Goal: Share content: Share content

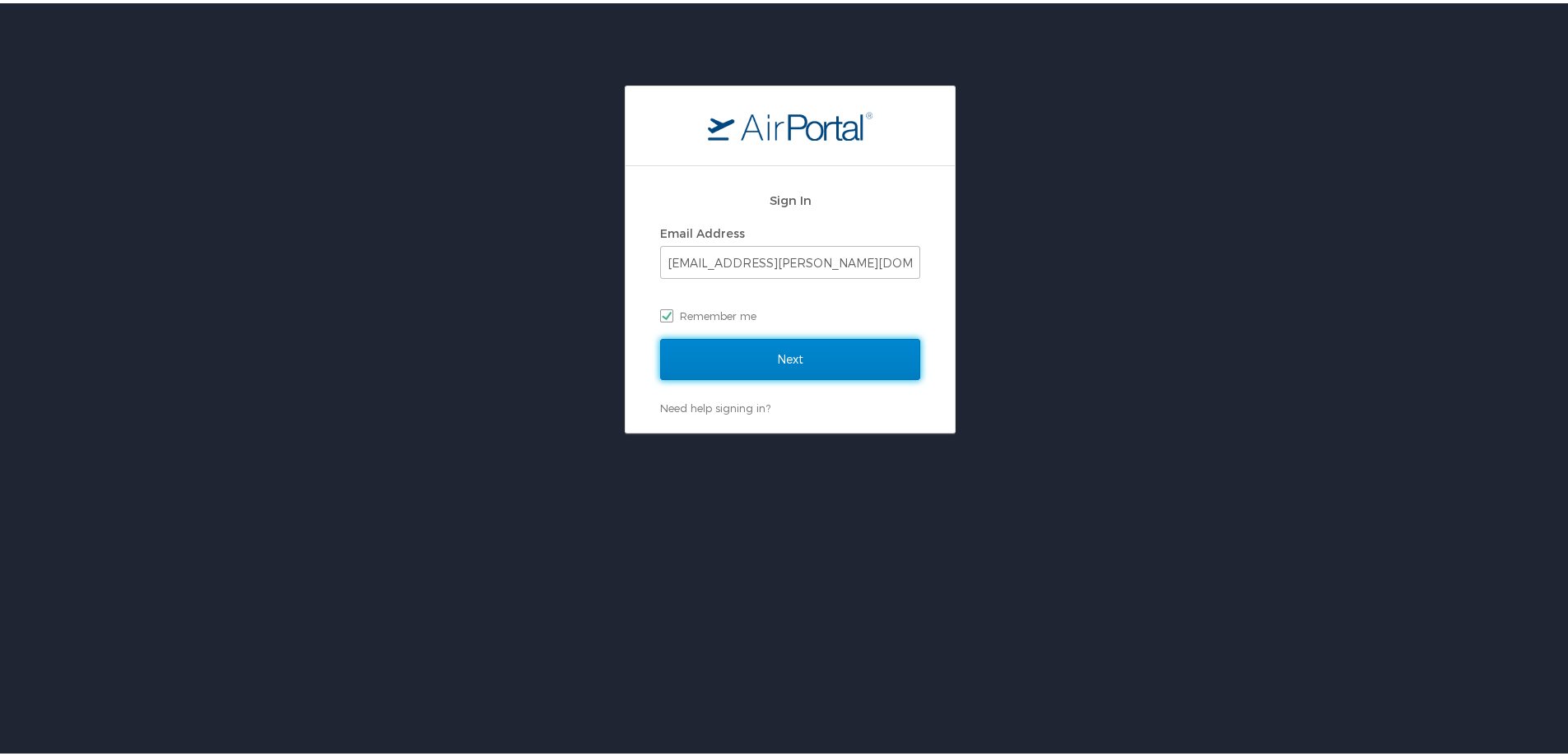
click at [699, 362] on input "Next" at bounding box center [790, 356] width 261 height 41
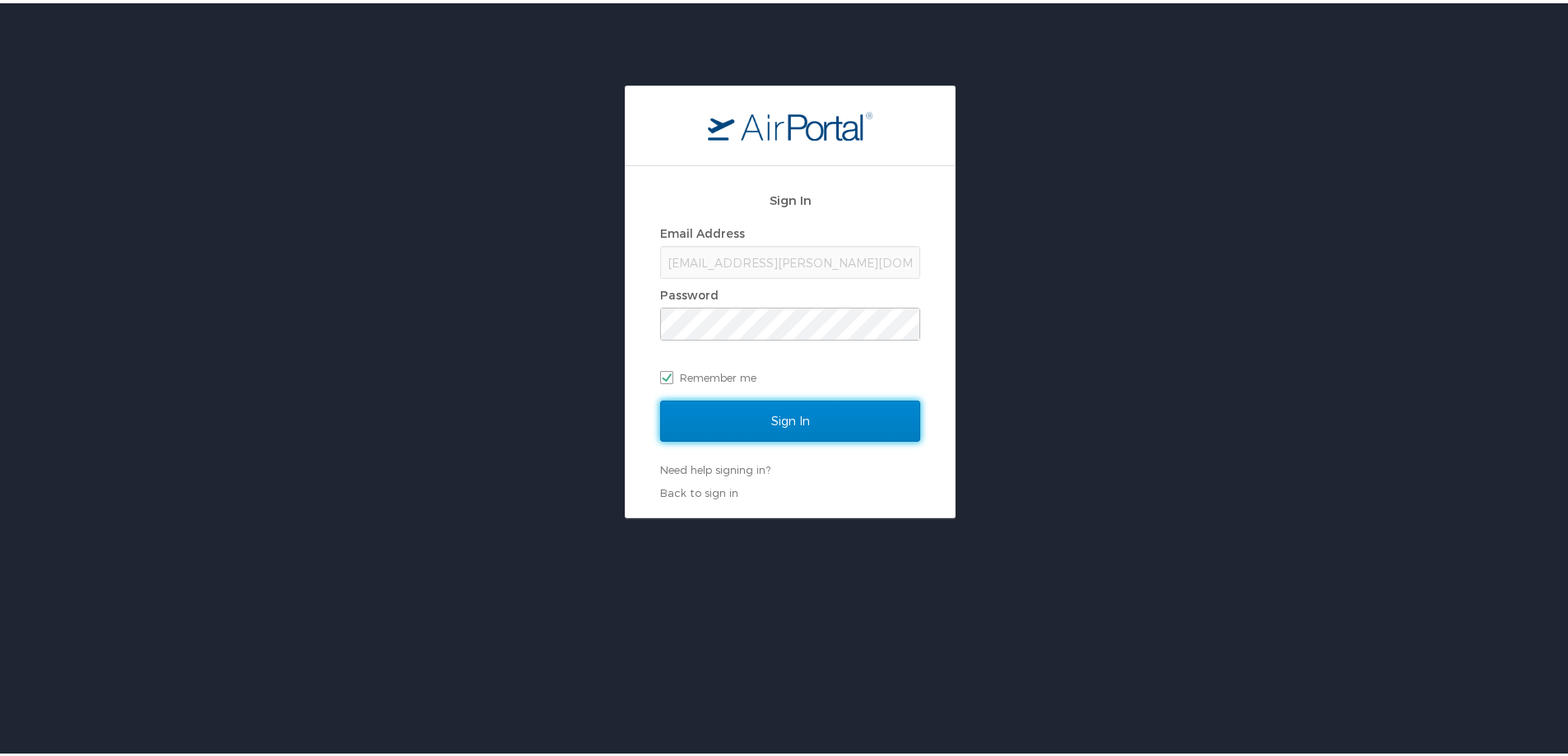
click at [752, 415] on input "Sign In" at bounding box center [790, 418] width 261 height 41
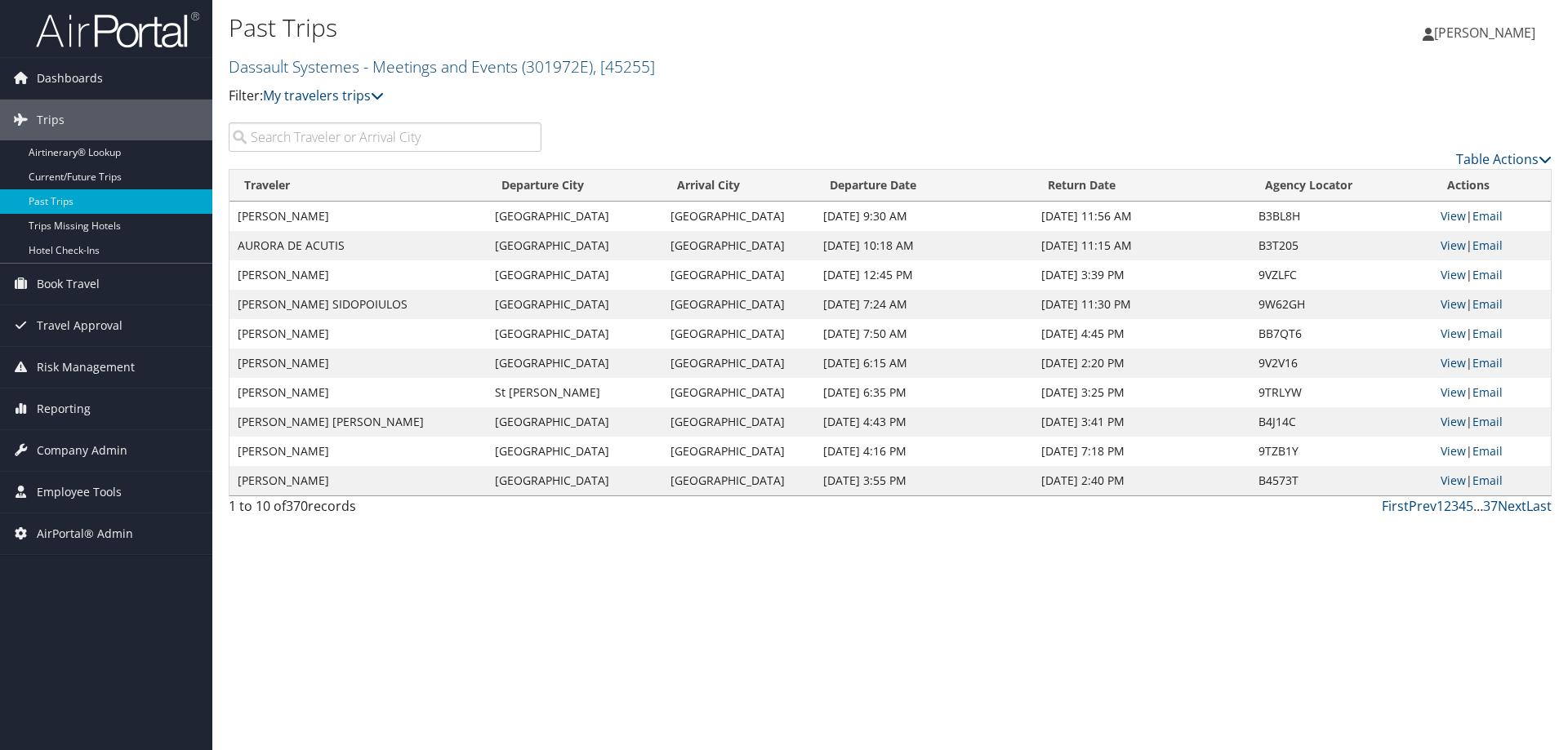
click at [306, 134] on input "search" at bounding box center [385, 137] width 313 height 29
paste input "CJS5M2"
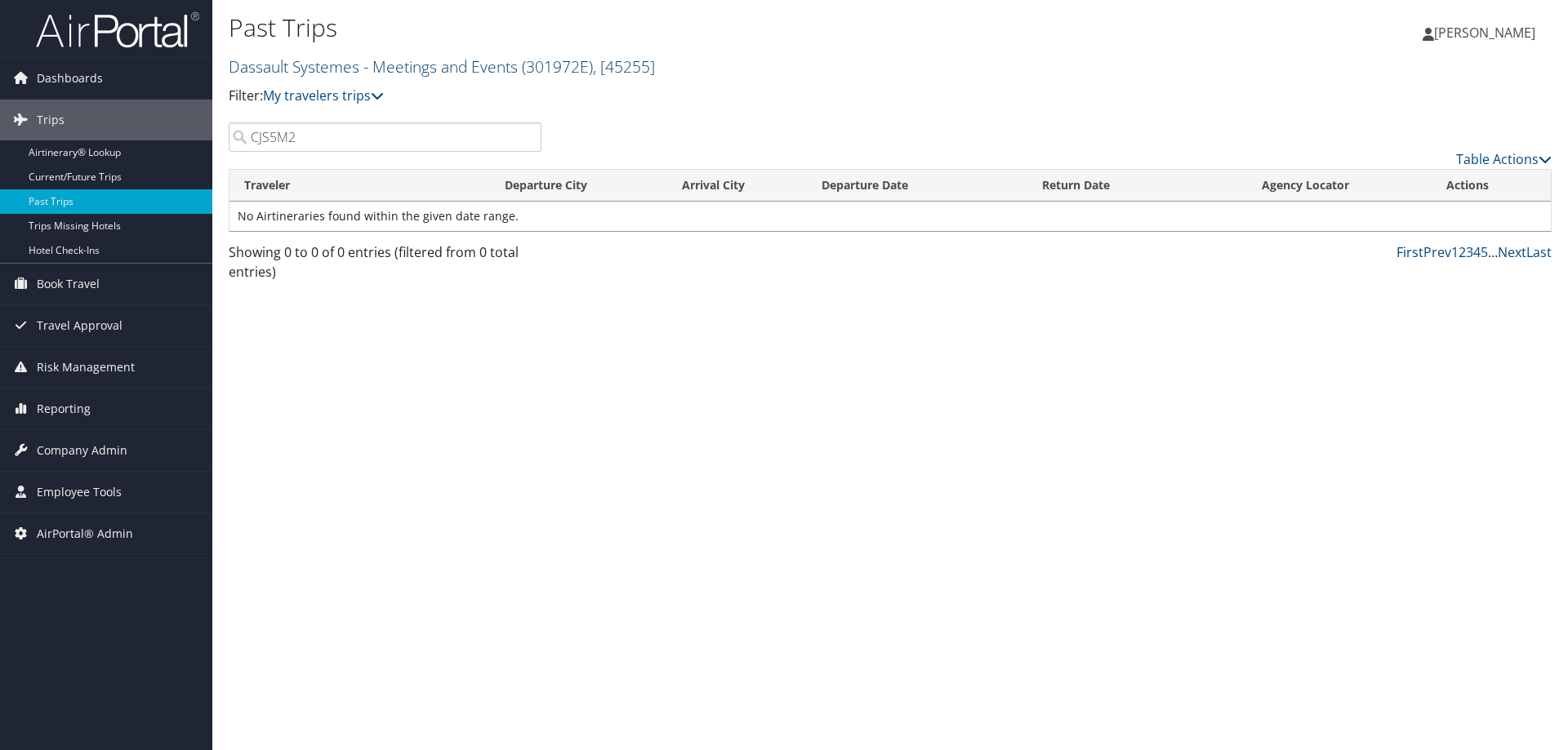
type input "CJS5M2"
click at [281, 66] on link "Dassault Systemes - Meetings and Events ( 301972E ) , [ 45255 ]" at bounding box center [441, 66] width 426 height 22
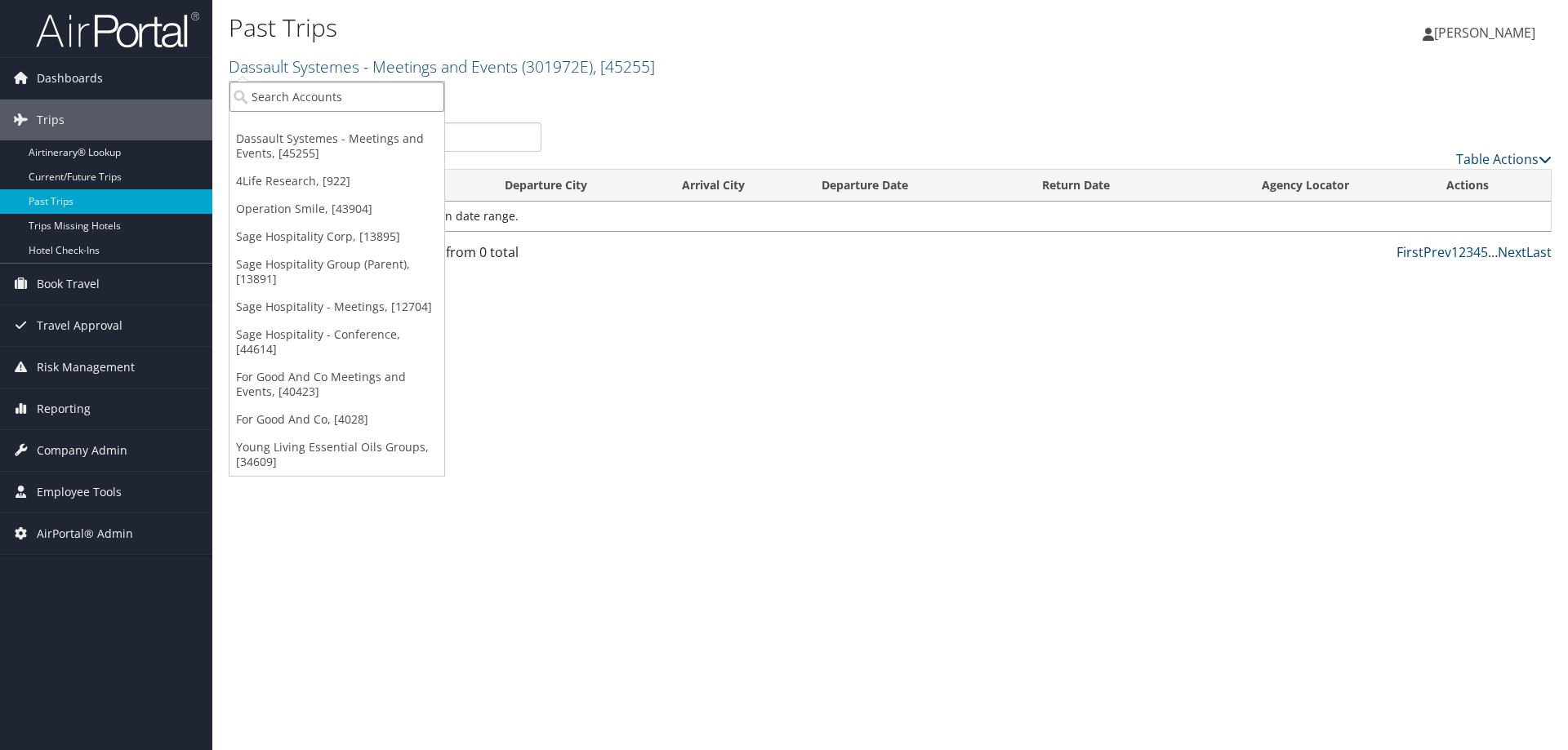
click at [275, 93] on input "search" at bounding box center [336, 96] width 215 height 30
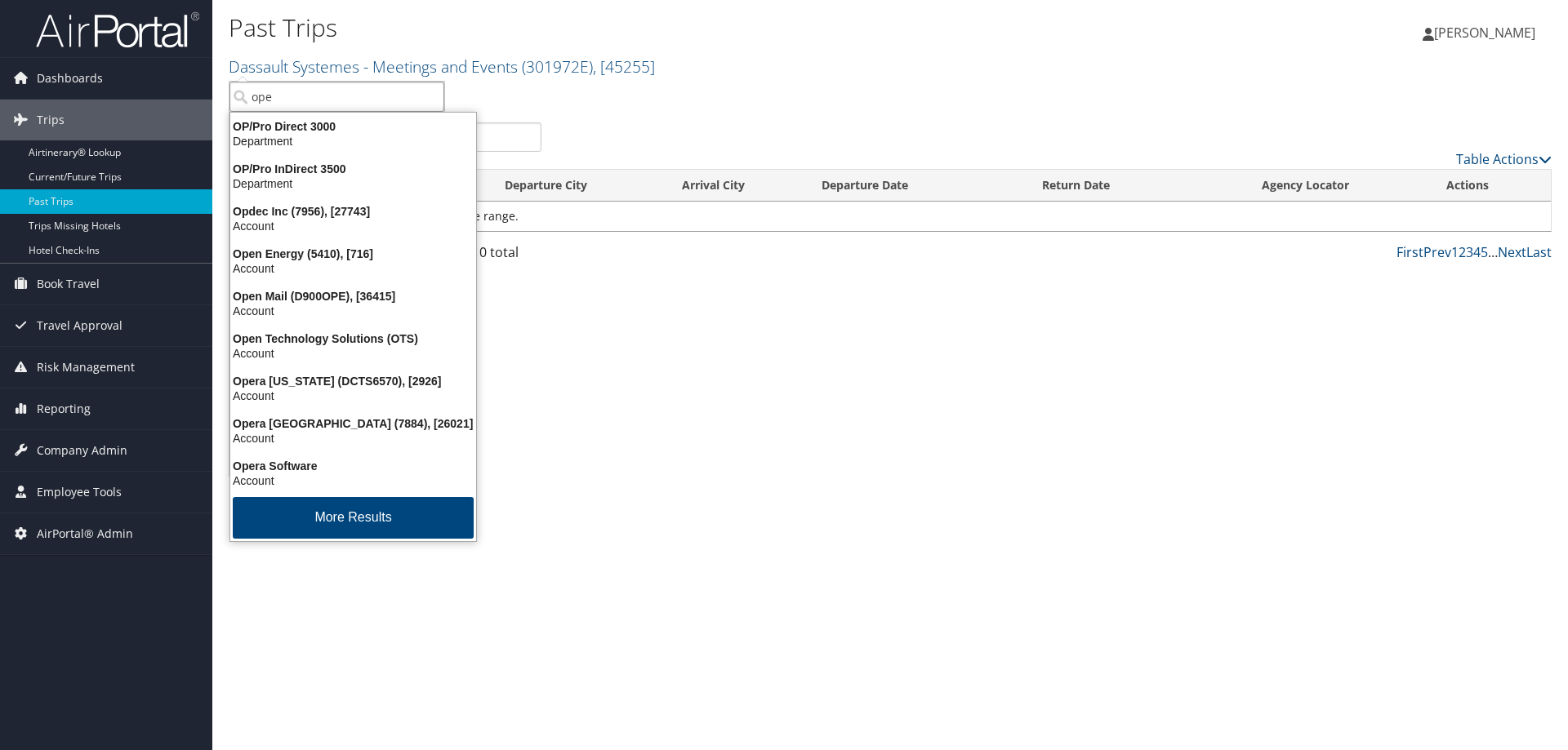
type input "oper"
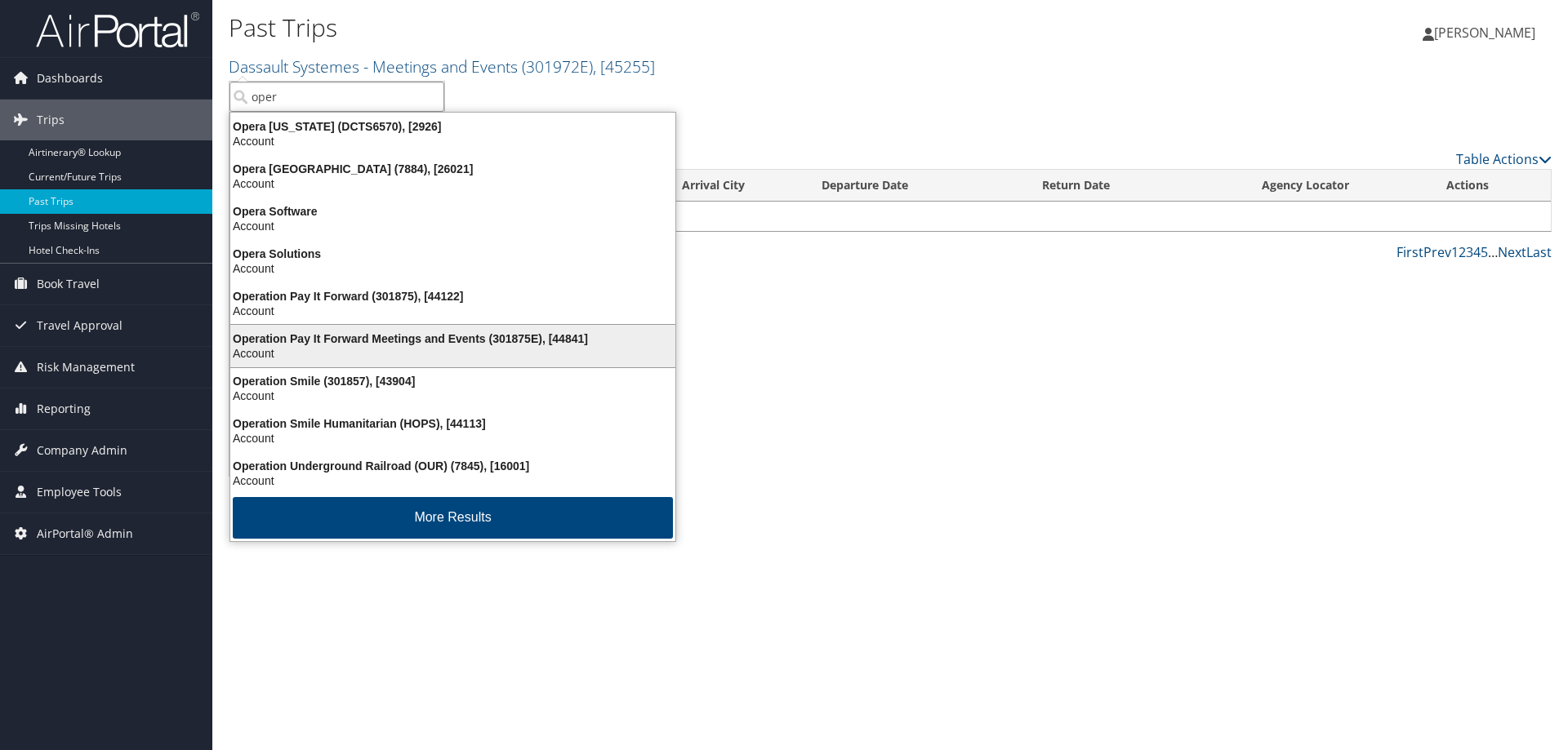
click at [282, 340] on div "Operation Pay It Forward Meetings and Events (301875E), [44841]" at bounding box center [453, 338] width 464 height 15
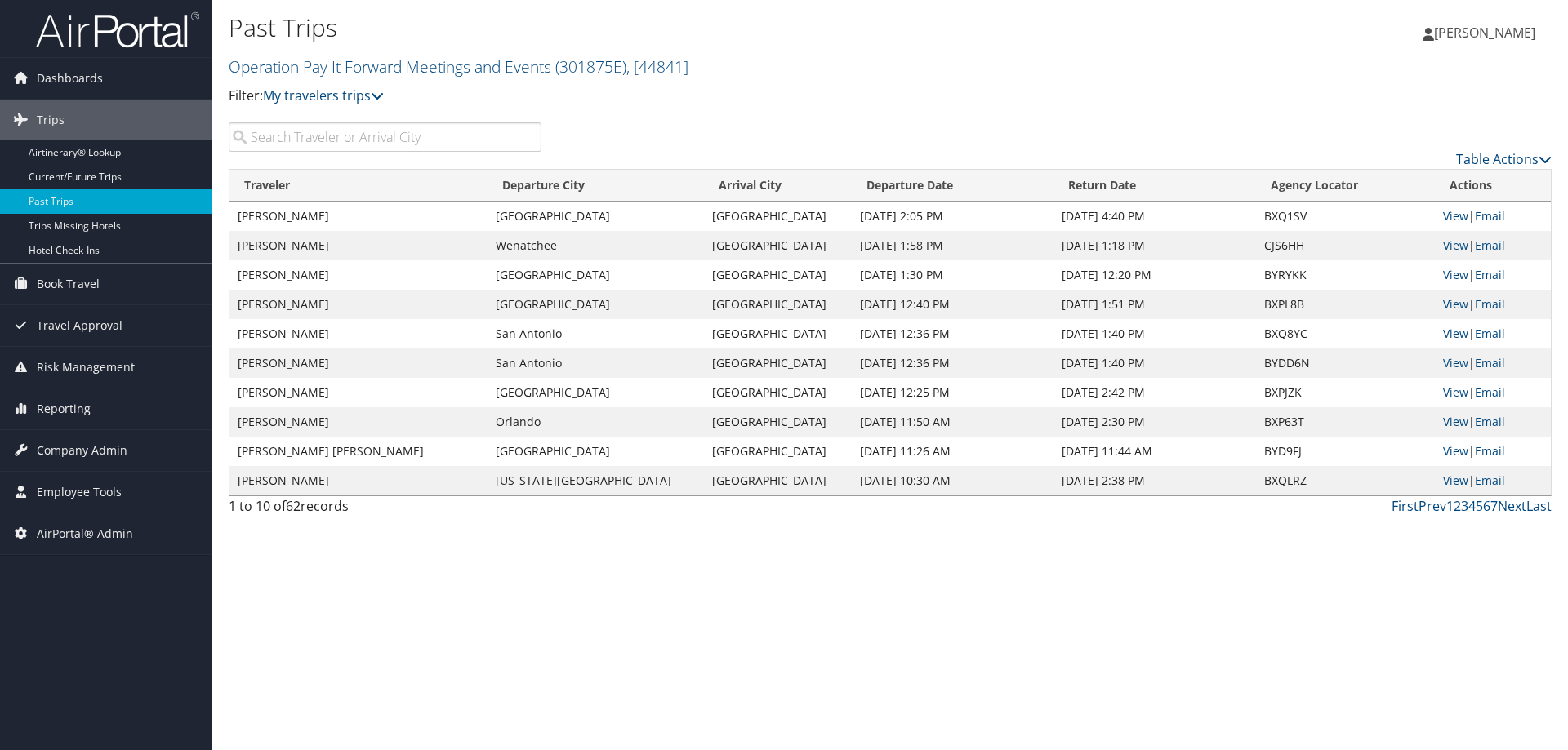
click at [306, 138] on input "search" at bounding box center [385, 137] width 313 height 29
paste input "CJS5M2"
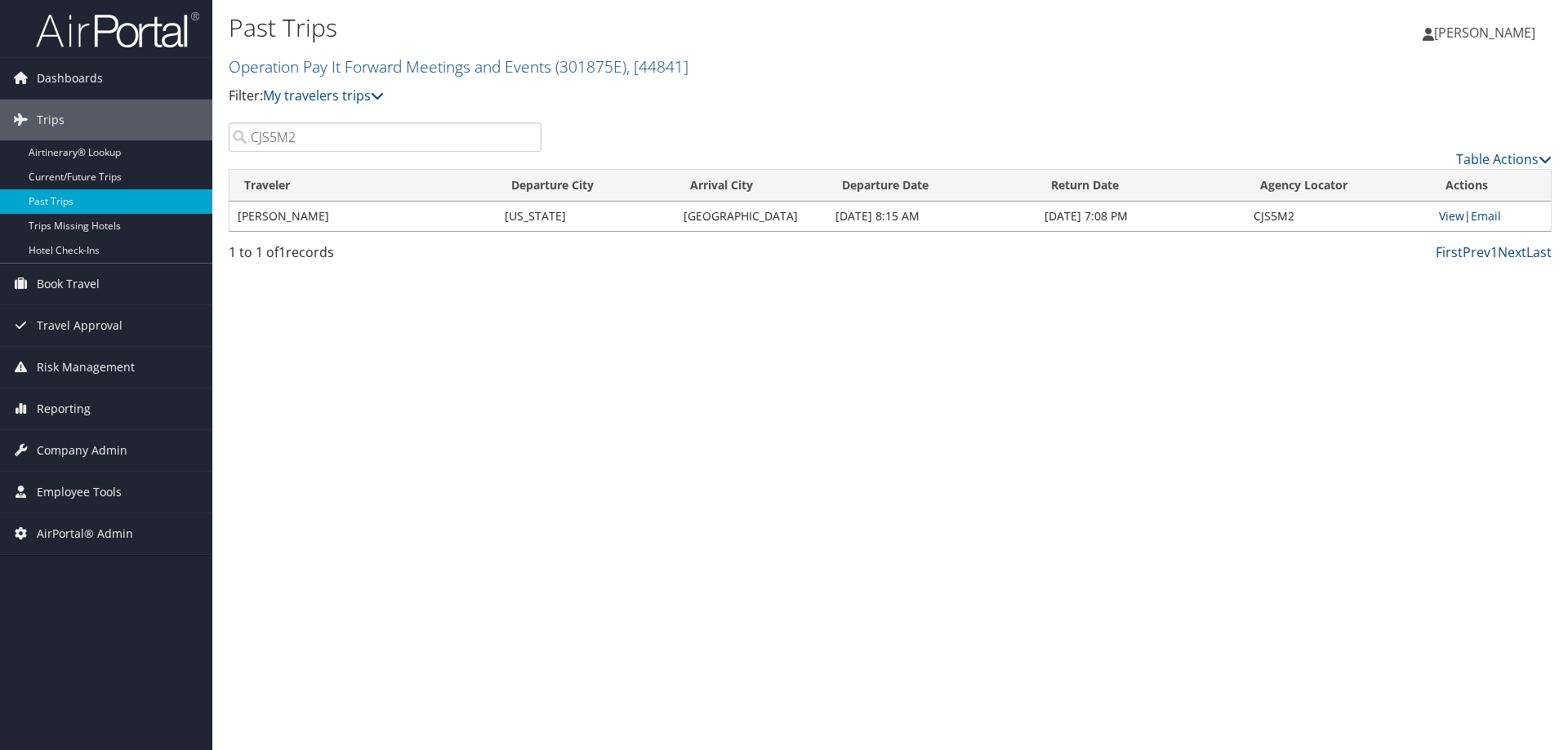
click at [1448, 216] on link "View" at bounding box center [1451, 216] width 25 height 16
click at [278, 133] on input "CJS5M2" at bounding box center [385, 137] width 313 height 29
paste input "6HH"
type input "CJS6HH"
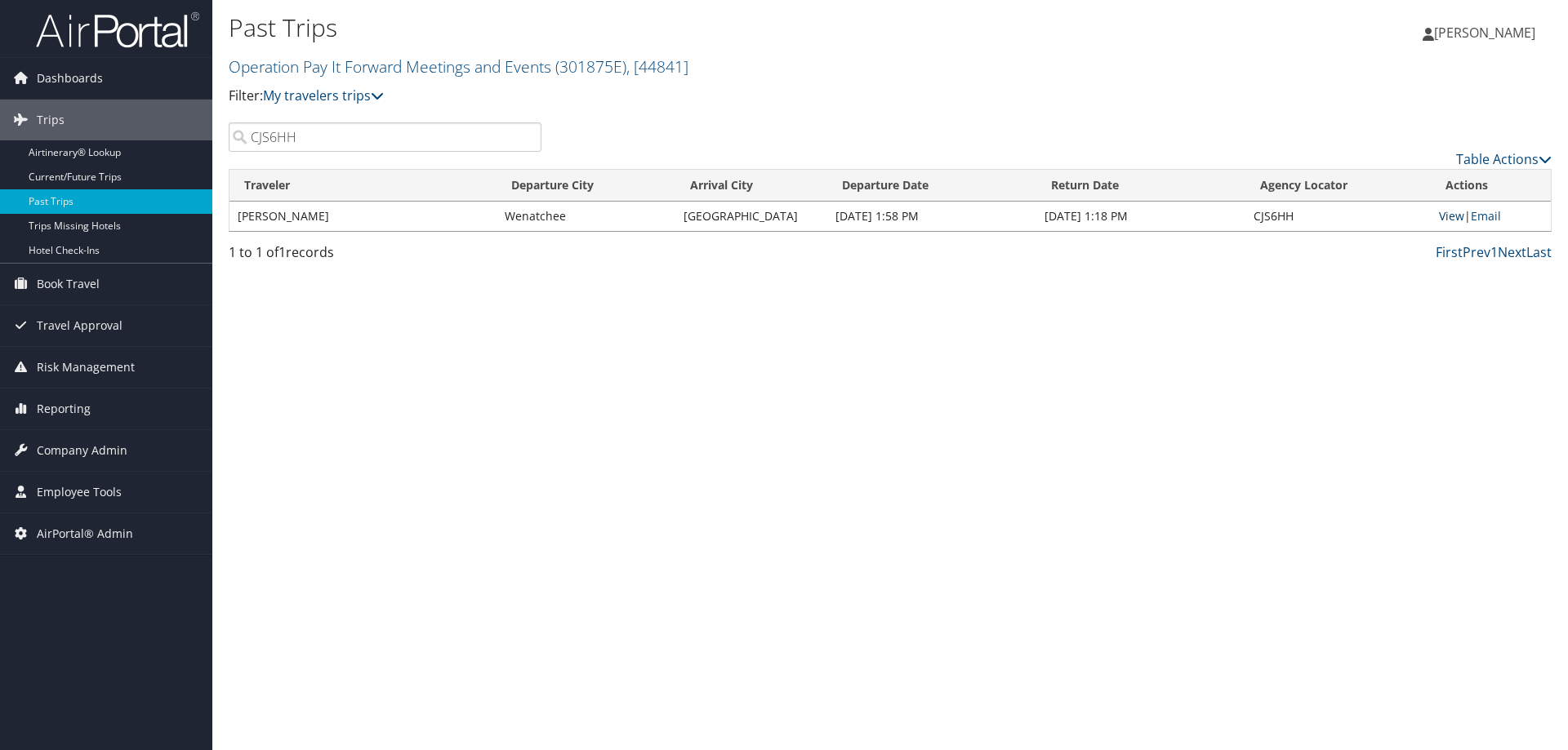
click at [1451, 214] on link "View" at bounding box center [1451, 216] width 25 height 16
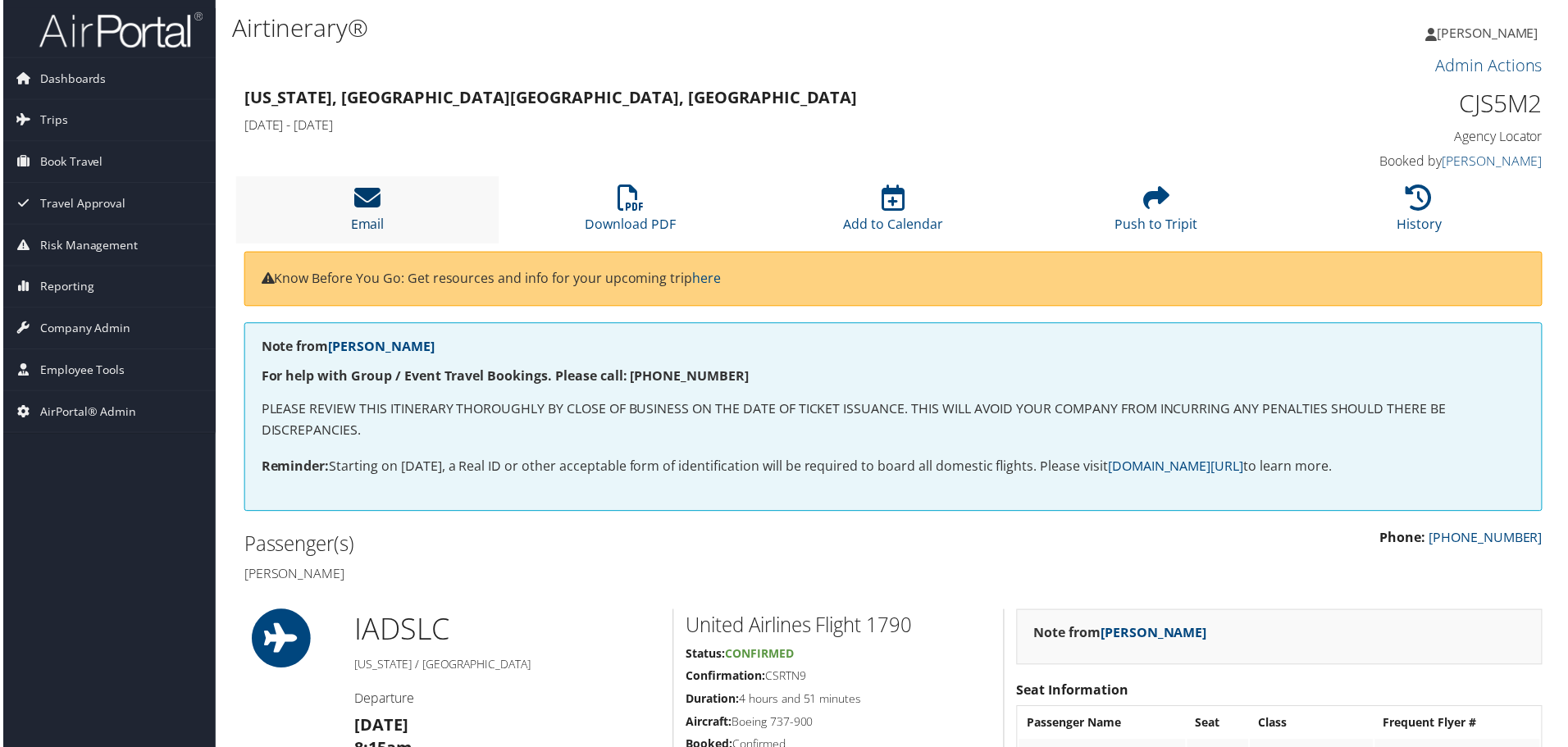
click at [366, 208] on icon at bounding box center [365, 198] width 26 height 26
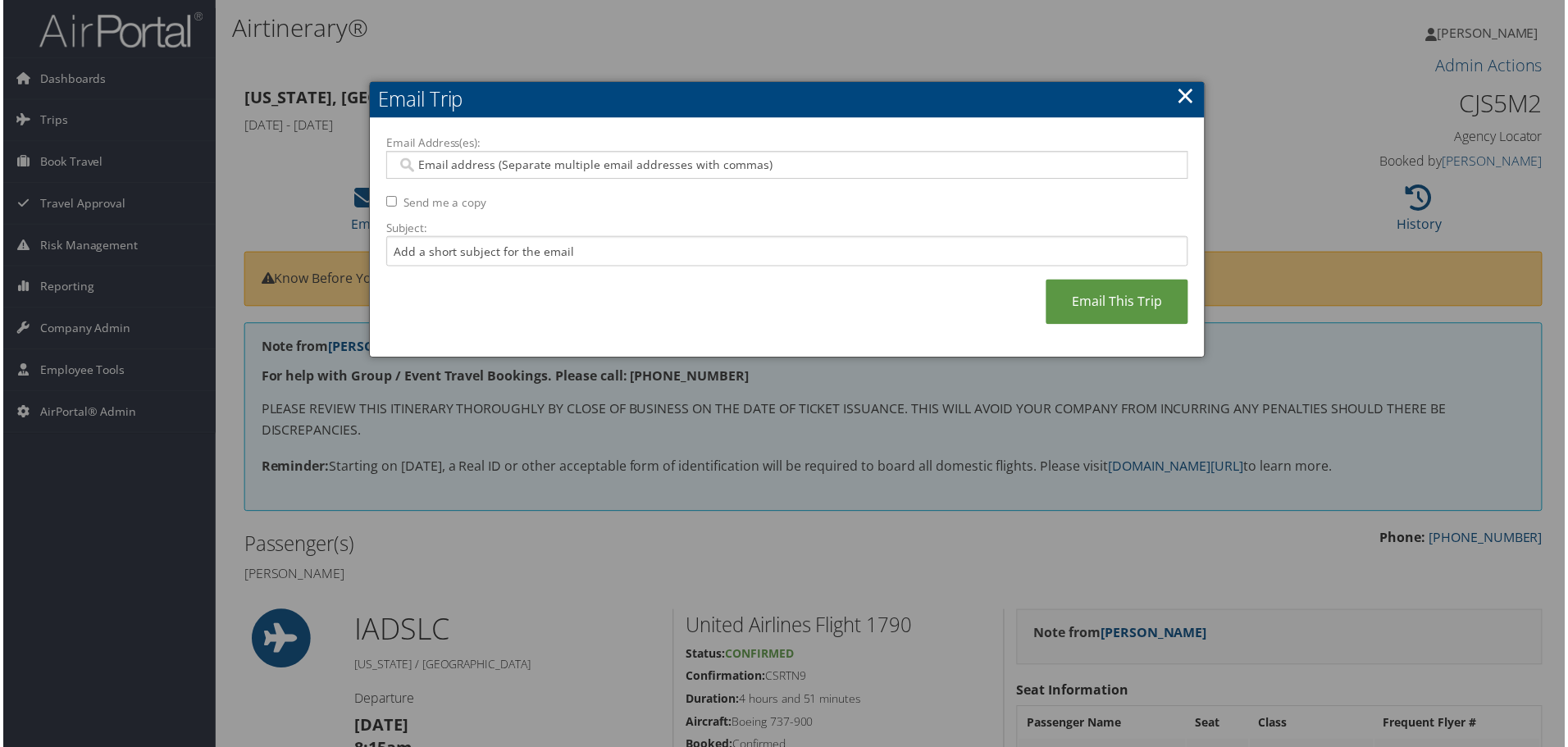
click at [422, 170] on input "Email Address(es):" at bounding box center [786, 165] width 784 height 17
type input "kaleen.klein@cb"
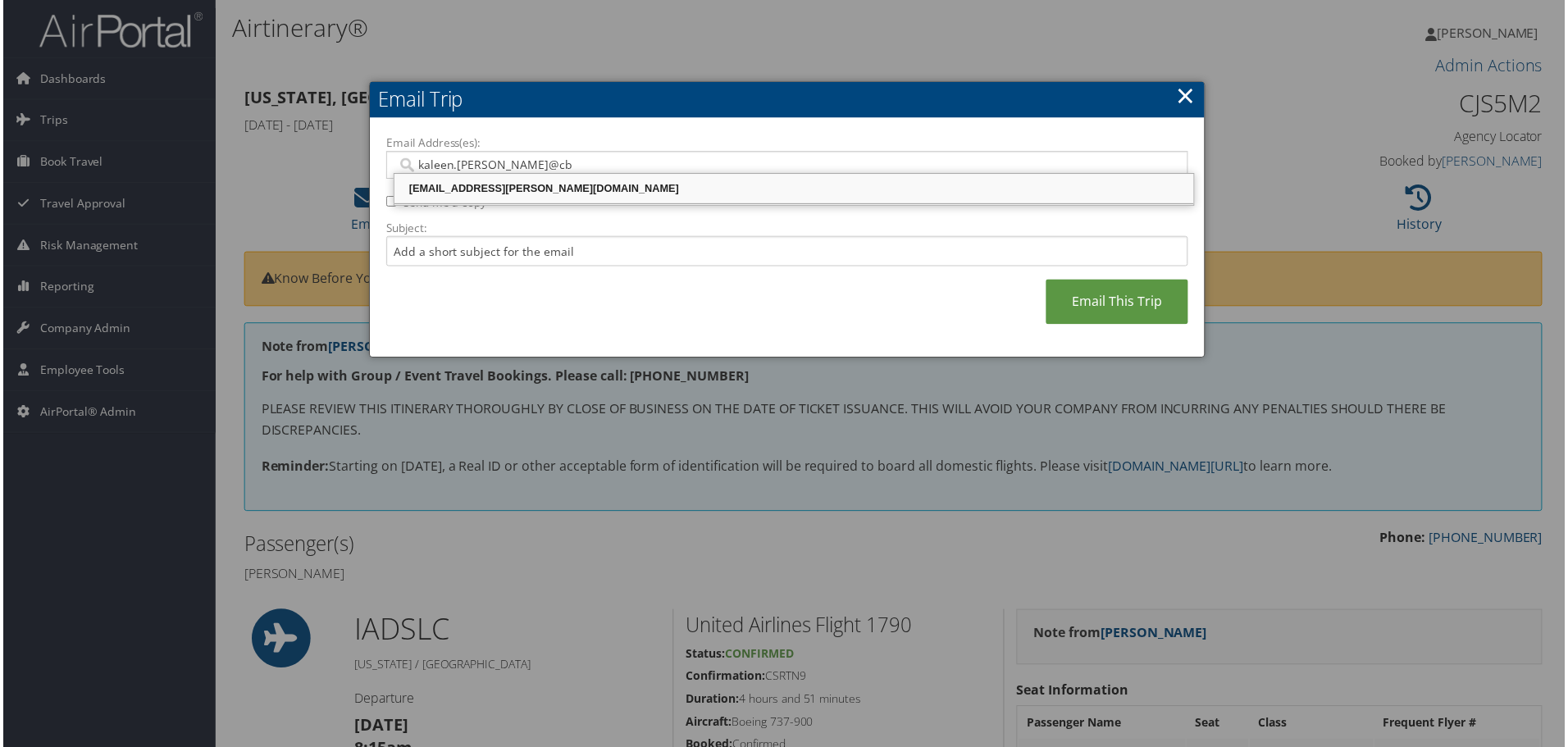
click at [422, 187] on div "[EMAIL_ADDRESS][PERSON_NAME][DOMAIN_NAME]" at bounding box center [794, 189] width 798 height 17
type input "[EMAIL_ADDRESS][PERSON_NAME][DOMAIN_NAME]"
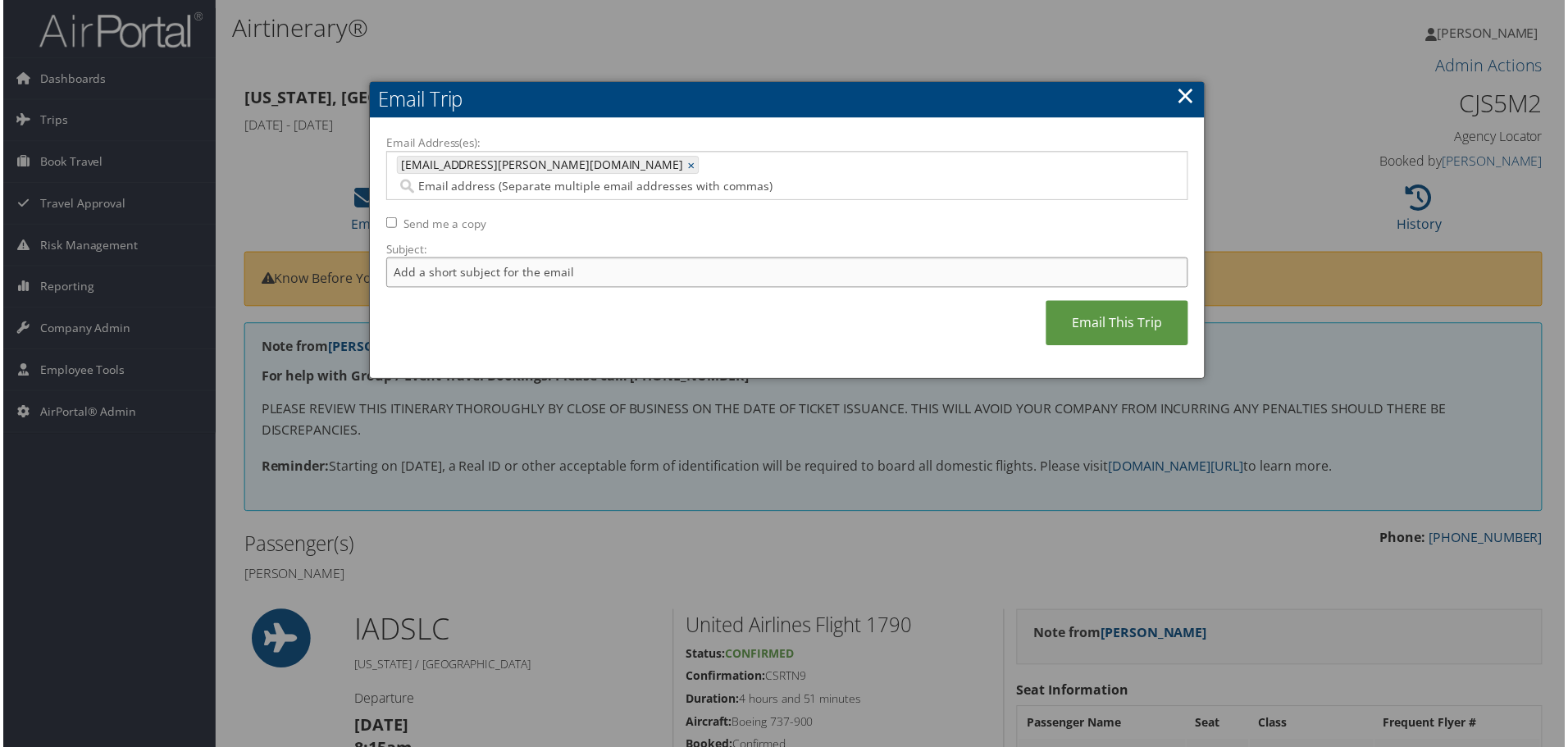
click at [414, 258] on input "Subject:" at bounding box center [786, 273] width 805 height 30
type input "Heffelfinger"
click at [1112, 301] on link "Email This Trip" at bounding box center [1118, 324] width 142 height 45
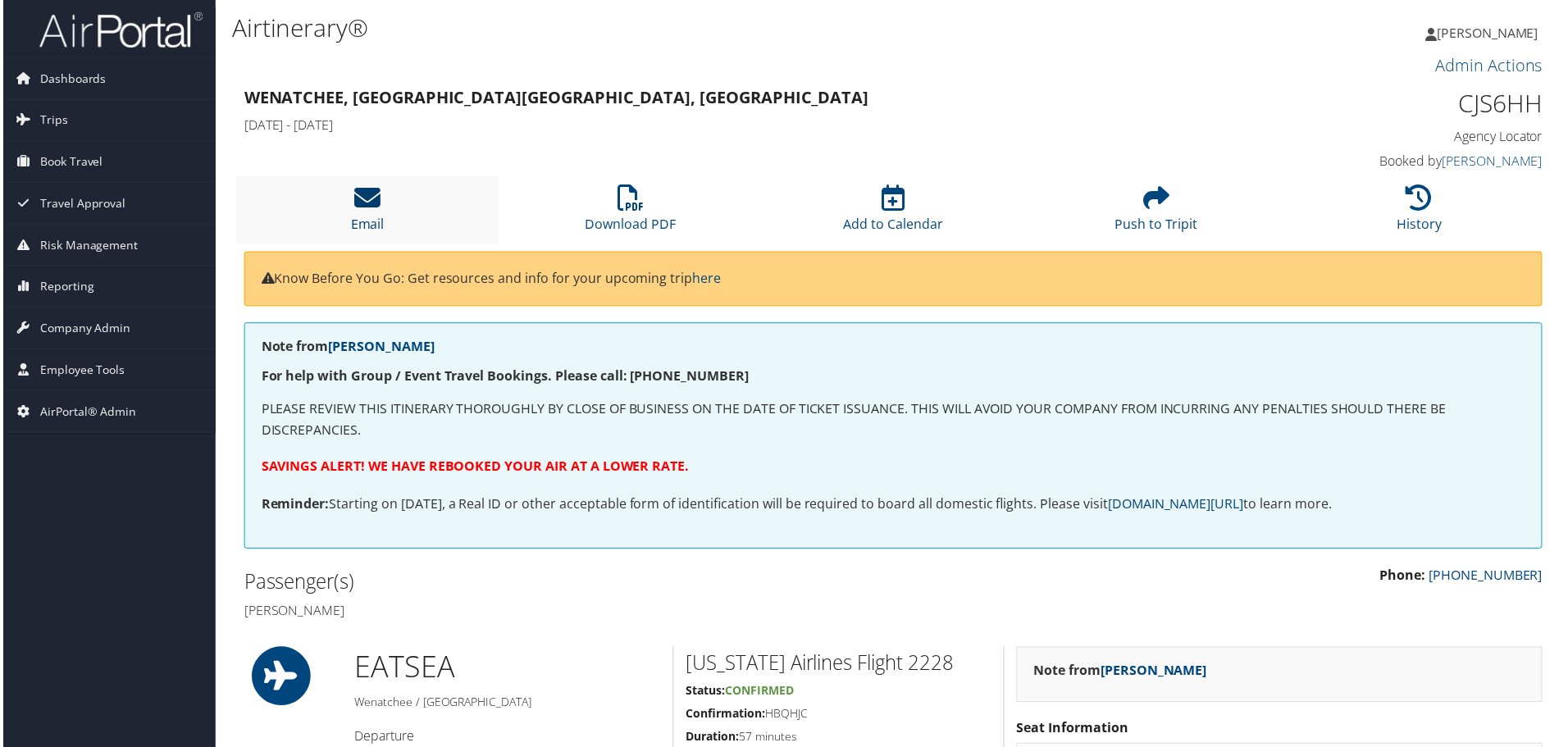
click at [373, 203] on icon at bounding box center [365, 198] width 26 height 26
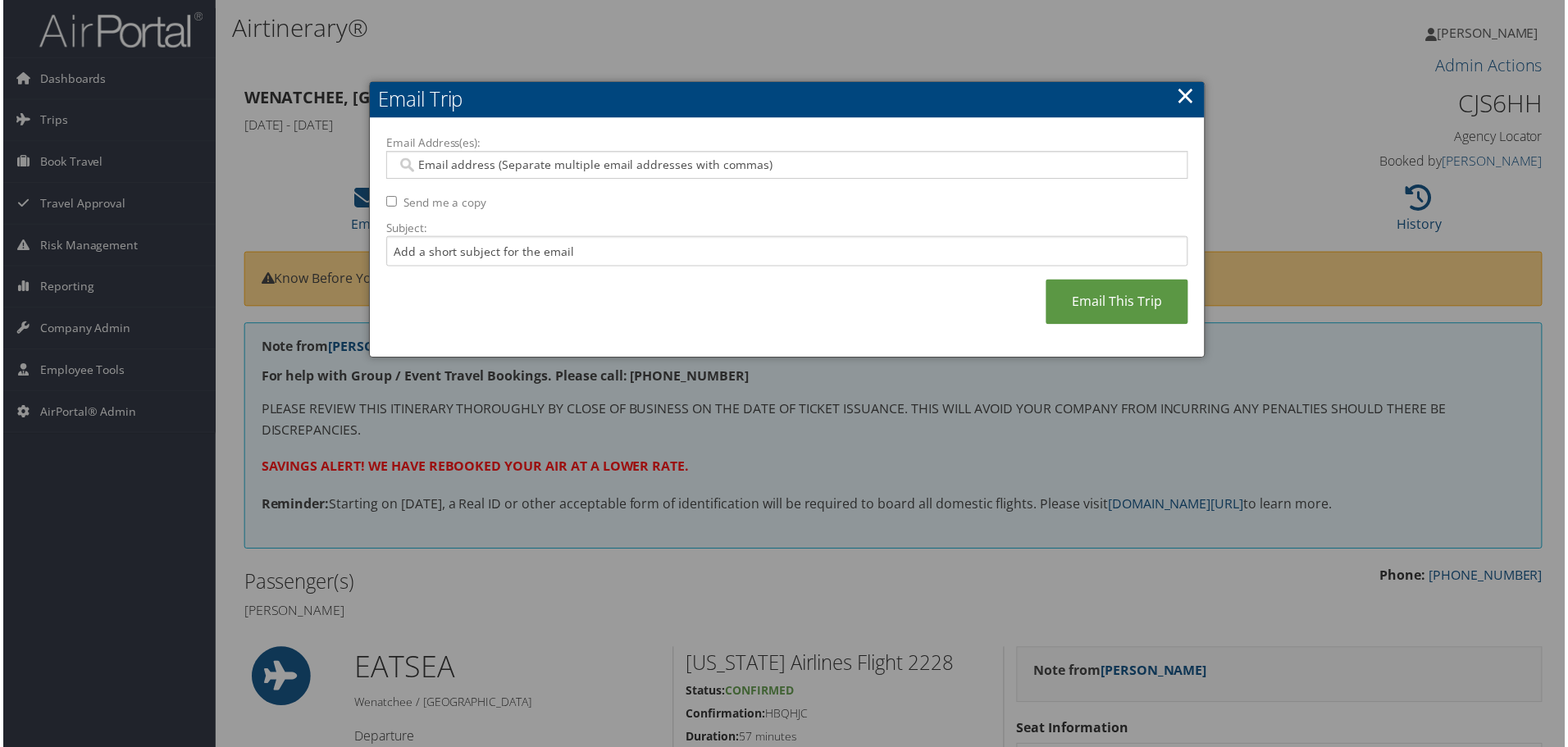
click at [437, 166] on input "Email Address(es):" at bounding box center [786, 165] width 784 height 17
type input "kal"
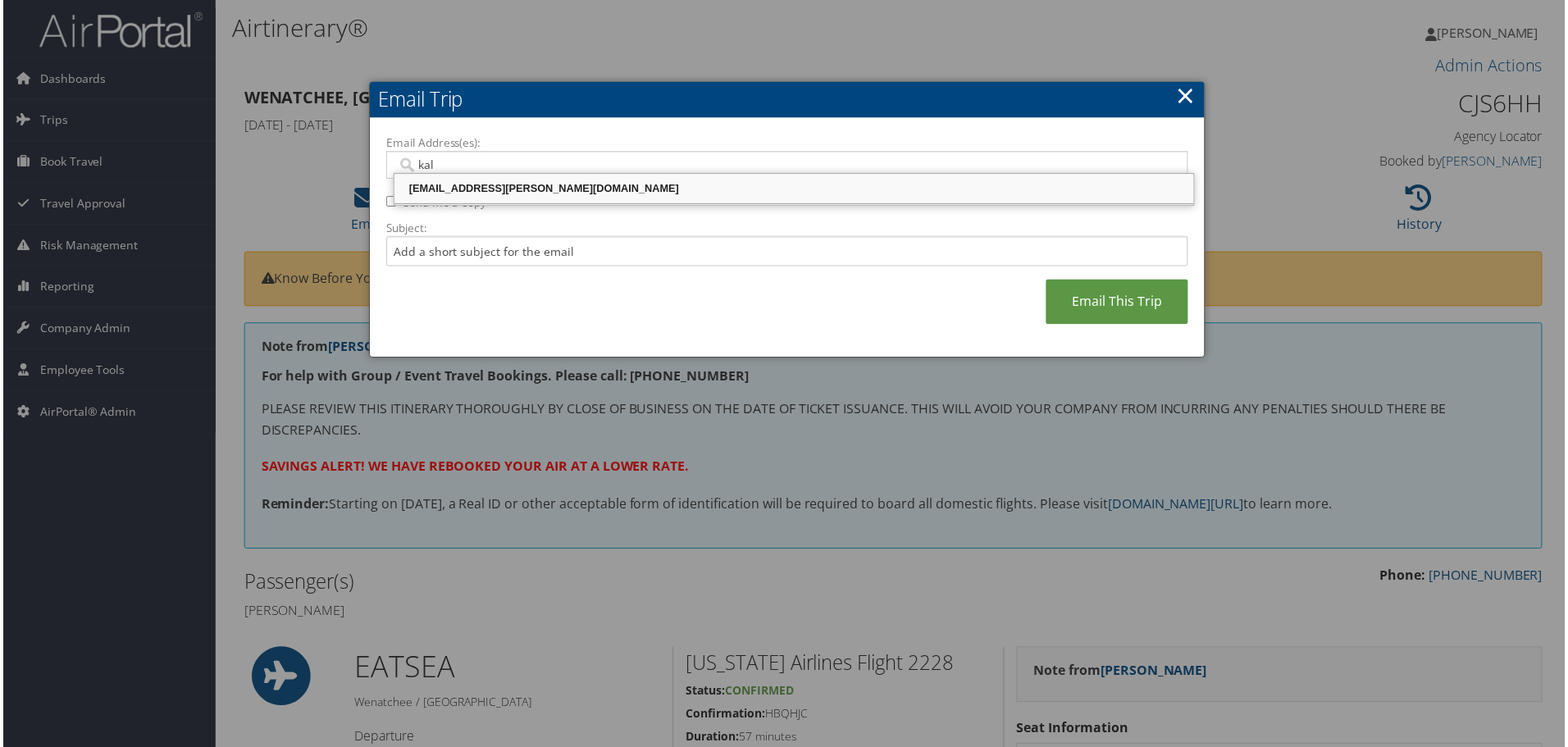
click at [446, 188] on div "[EMAIL_ADDRESS][PERSON_NAME][DOMAIN_NAME]" at bounding box center [794, 189] width 798 height 17
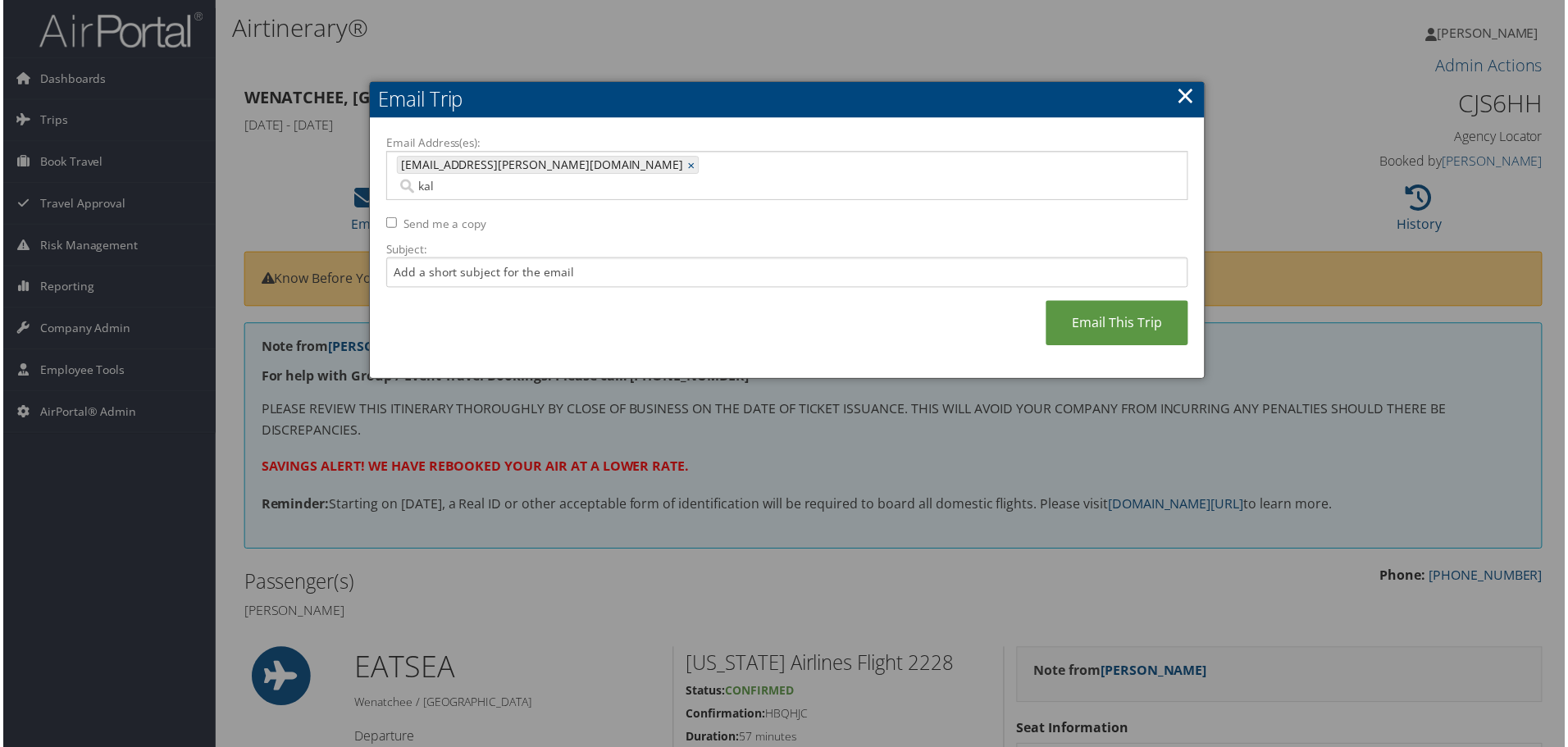
type input "[EMAIL_ADDRESS][PERSON_NAME][DOMAIN_NAME]"
click at [431, 258] on input "Subject:" at bounding box center [786, 273] width 805 height 30
type input "c"
type input "Clay"
click at [1085, 301] on link "Email This Trip" at bounding box center [1118, 324] width 142 height 45
